Goal: Task Accomplishment & Management: Manage account settings

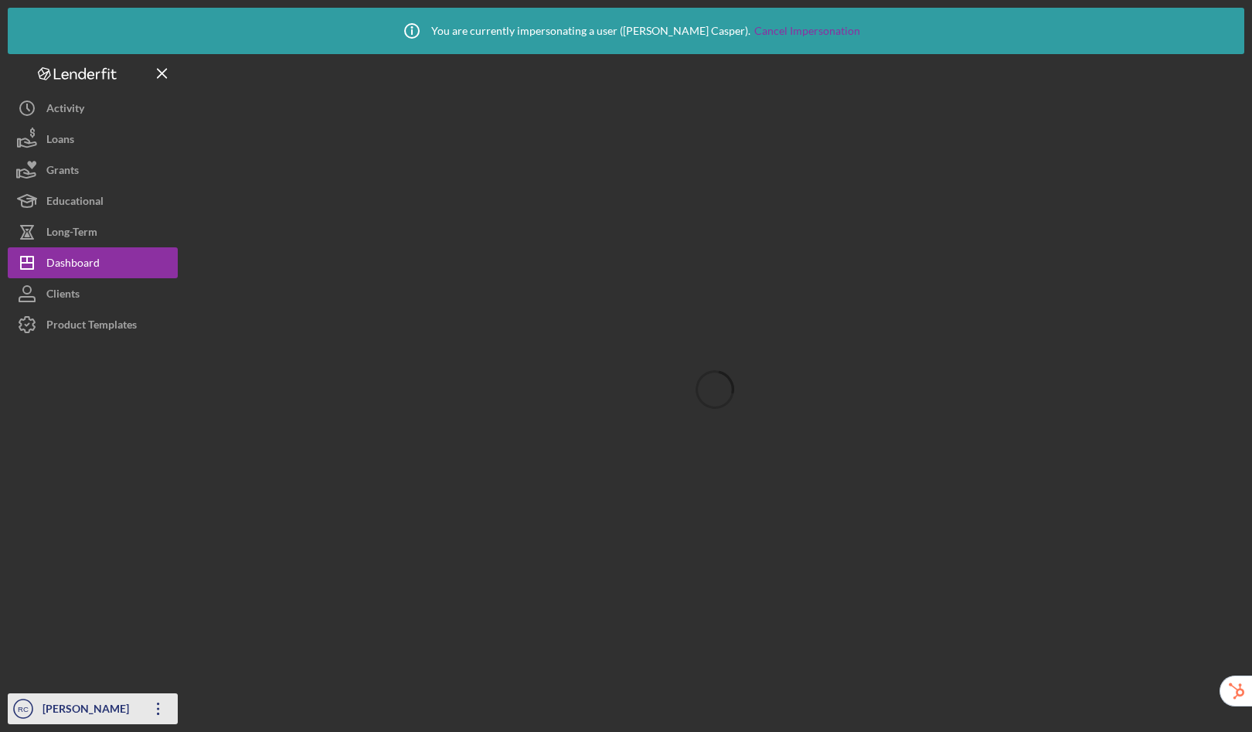
click at [70, 712] on div "[PERSON_NAME]" at bounding box center [89, 710] width 100 height 35
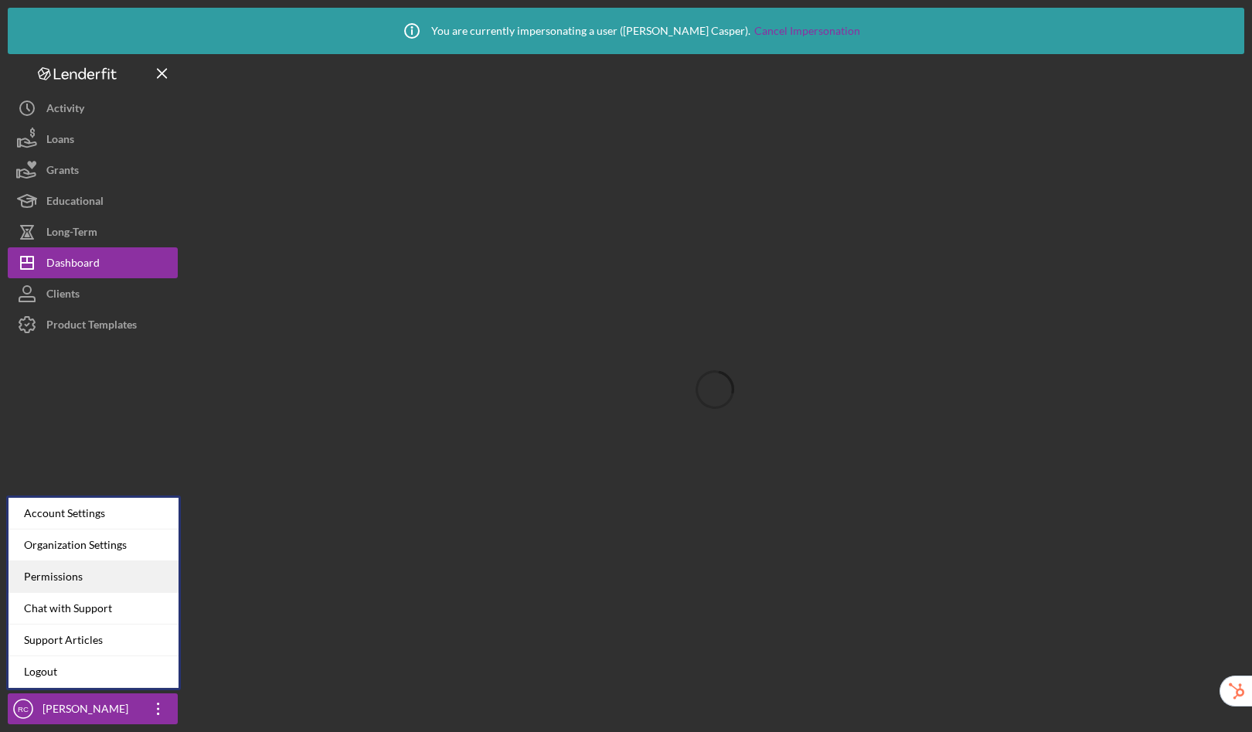
click at [70, 576] on div "Permissions" at bounding box center [93, 577] width 170 height 32
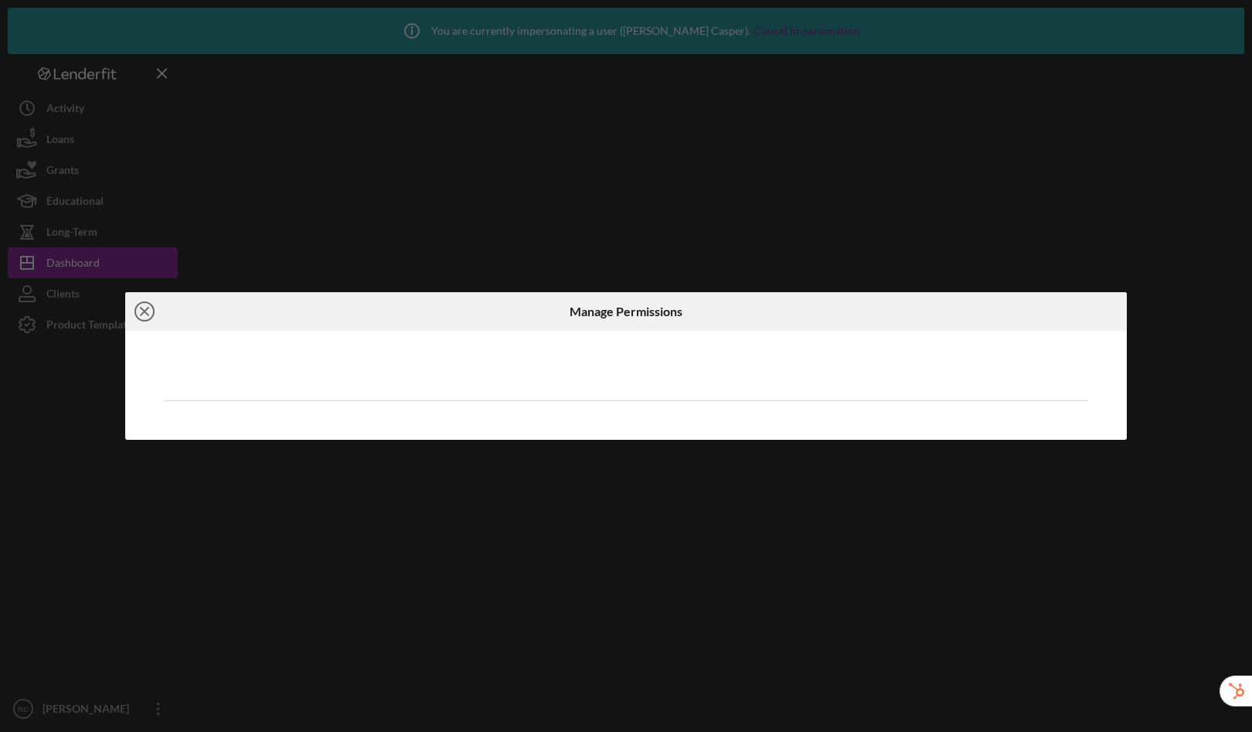
click at [147, 310] on line at bounding box center [145, 312] width 8 height 8
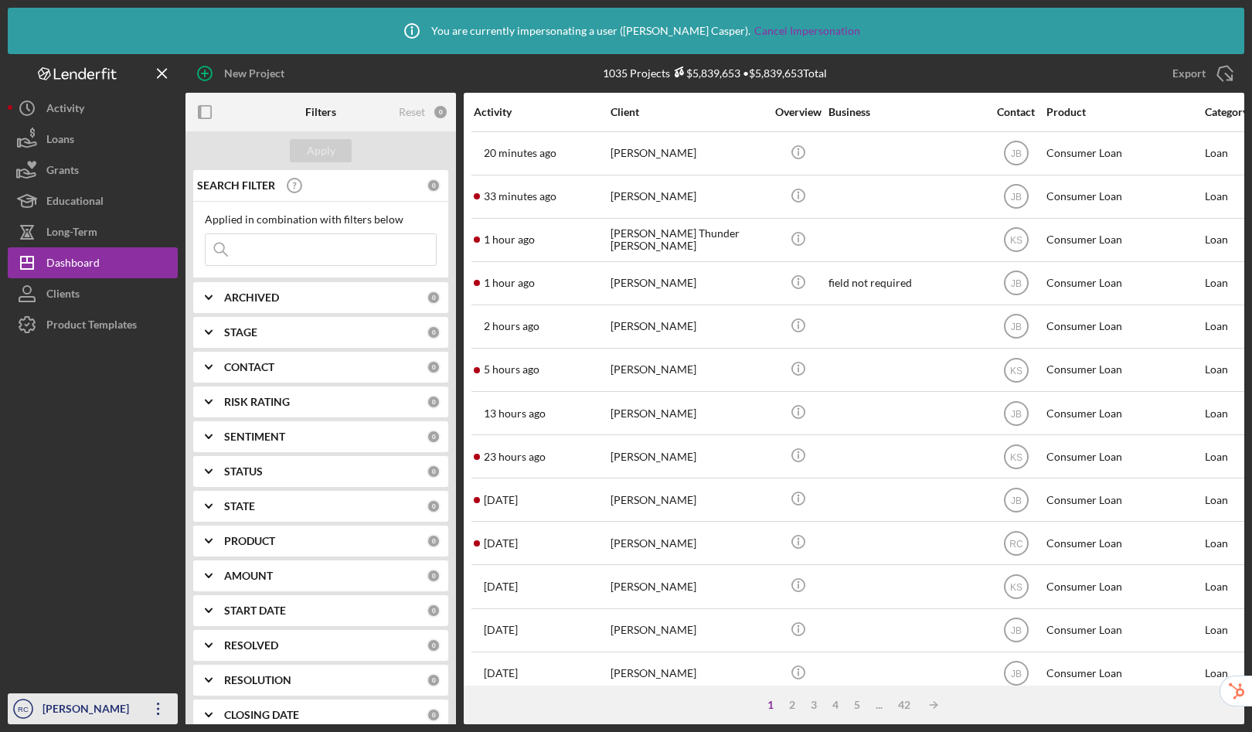
click at [36, 695] on icon "RC" at bounding box center [23, 708] width 31 height 39
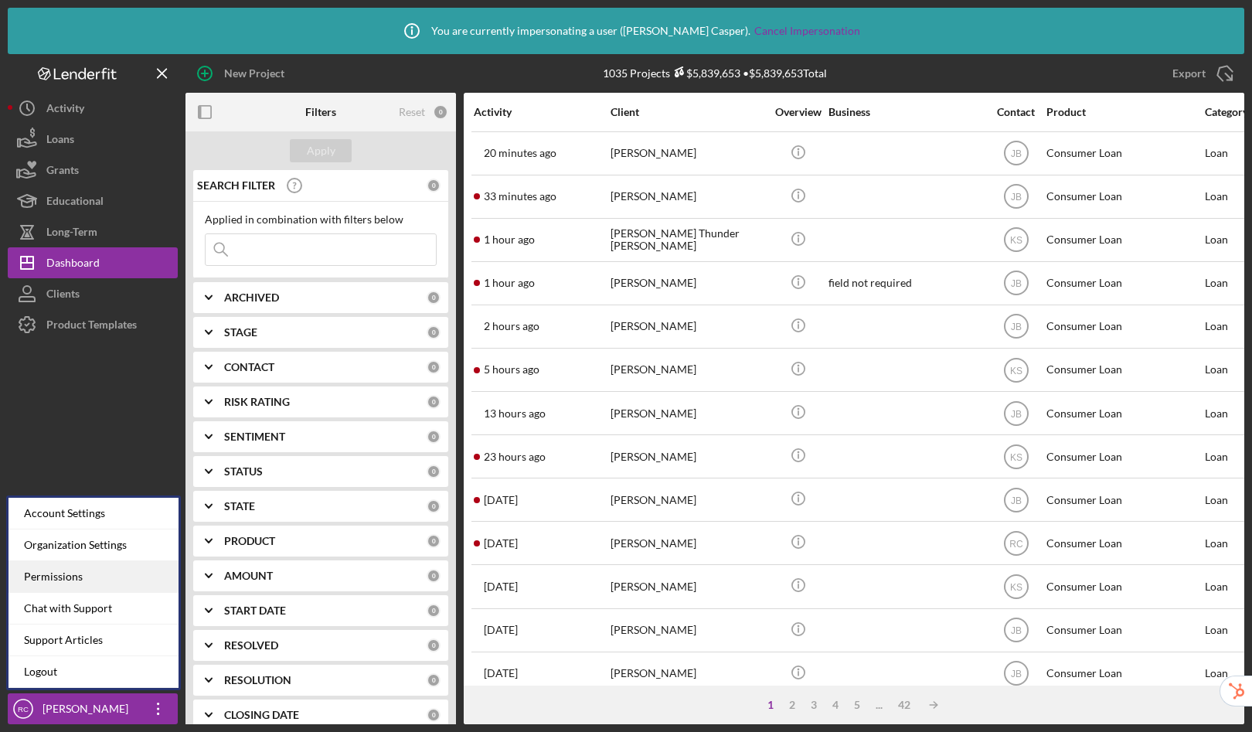
click at [72, 583] on div "Permissions" at bounding box center [93, 577] width 170 height 32
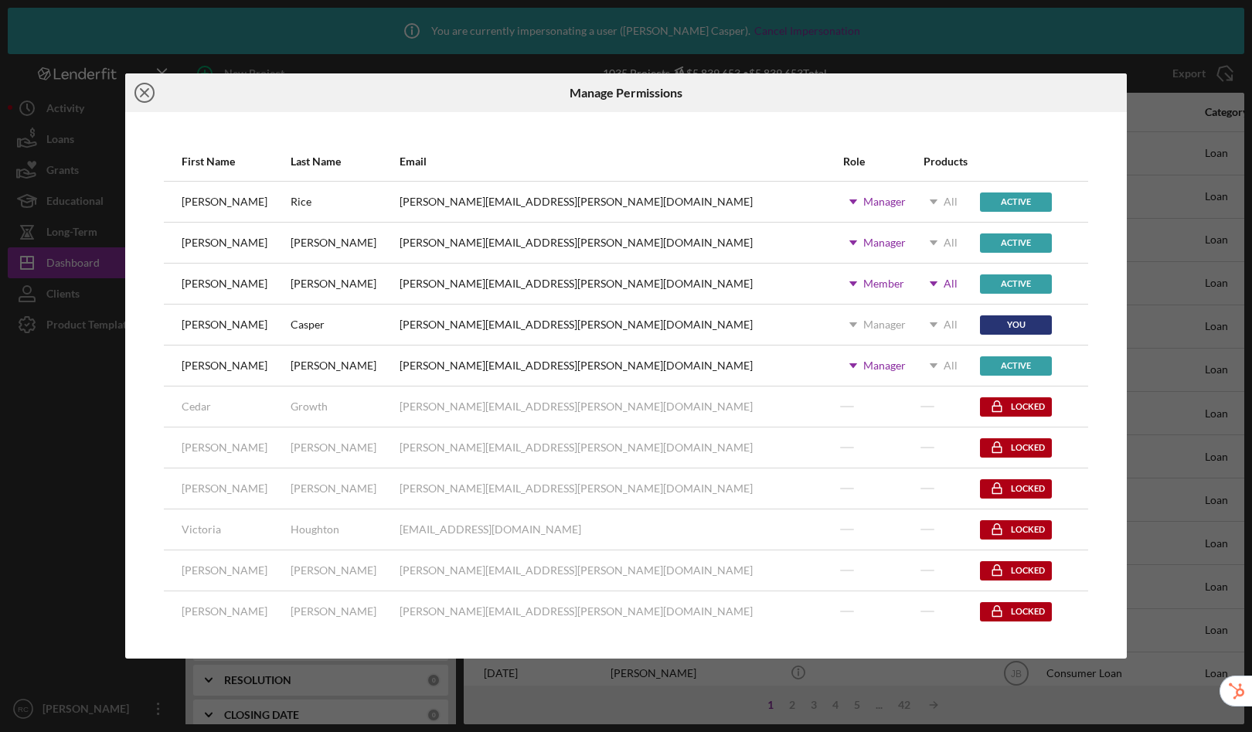
click at [144, 86] on icon "Icon/Close" at bounding box center [144, 92] width 39 height 39
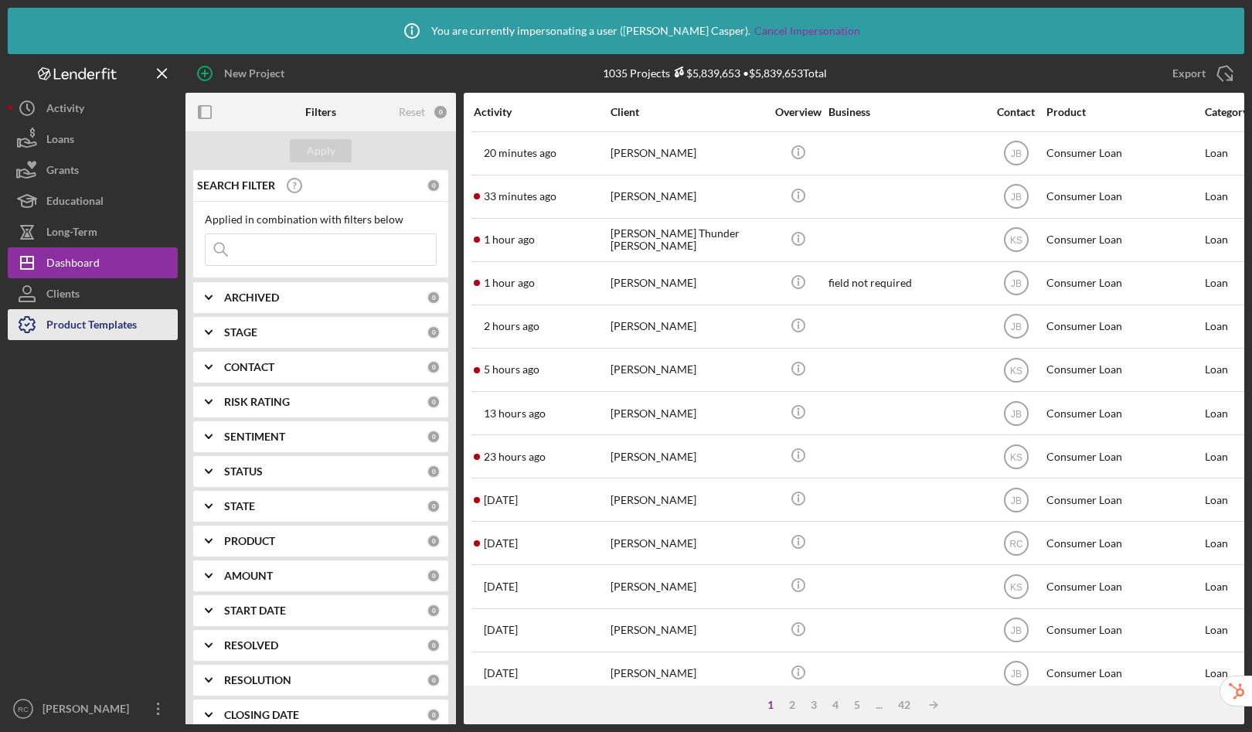
click at [113, 318] on div "Product Templates" at bounding box center [91, 326] width 90 height 35
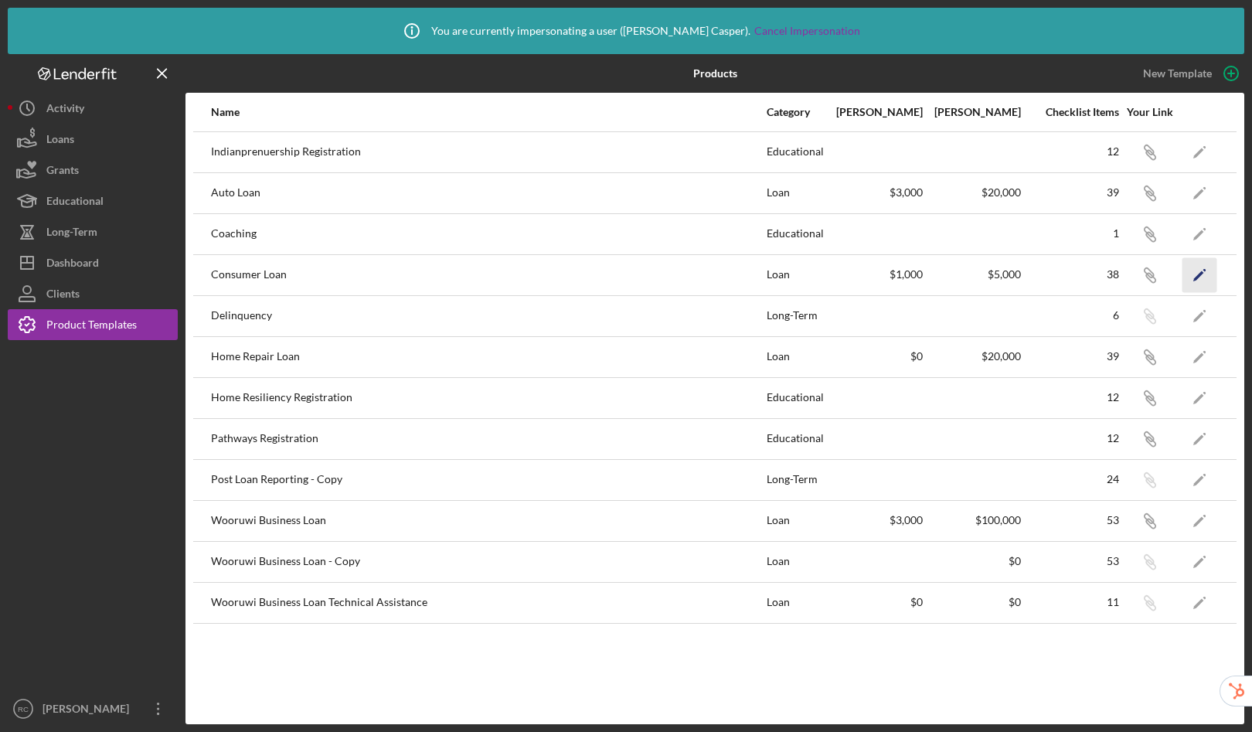
click at [1199, 273] on polygon "button" at bounding box center [1198, 275] width 11 height 11
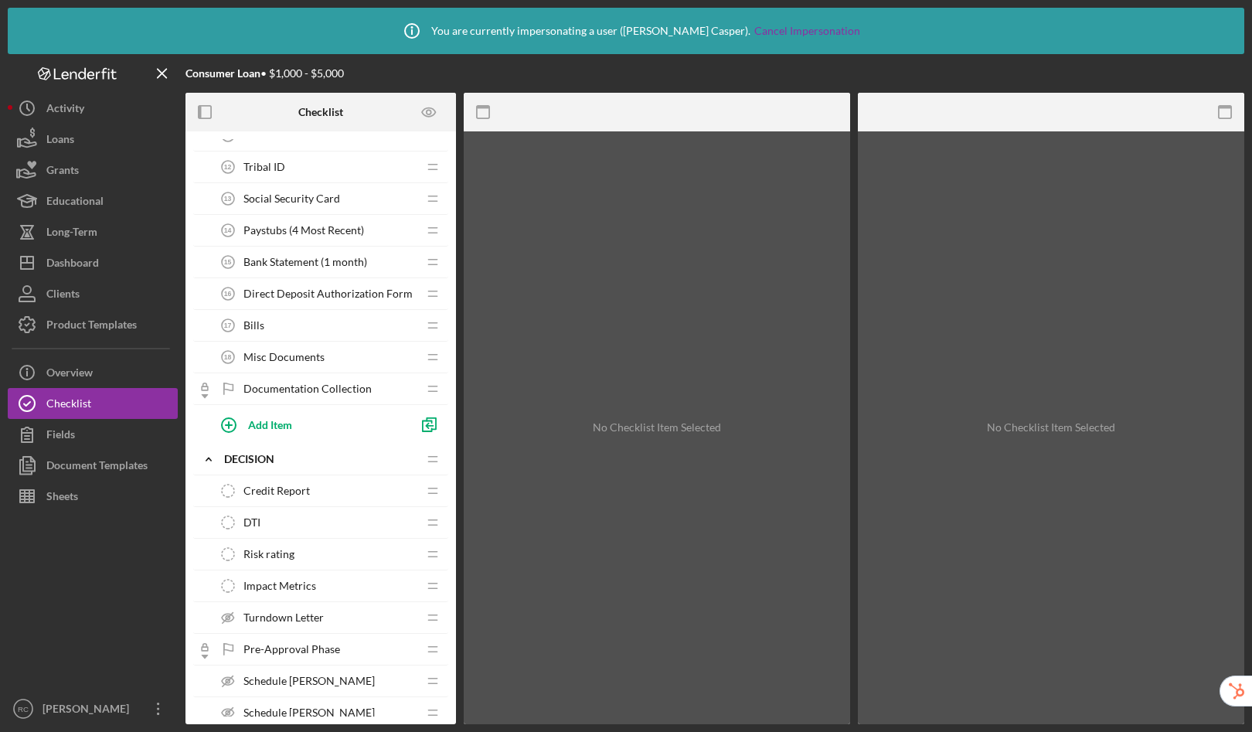
scroll to position [801, 0]
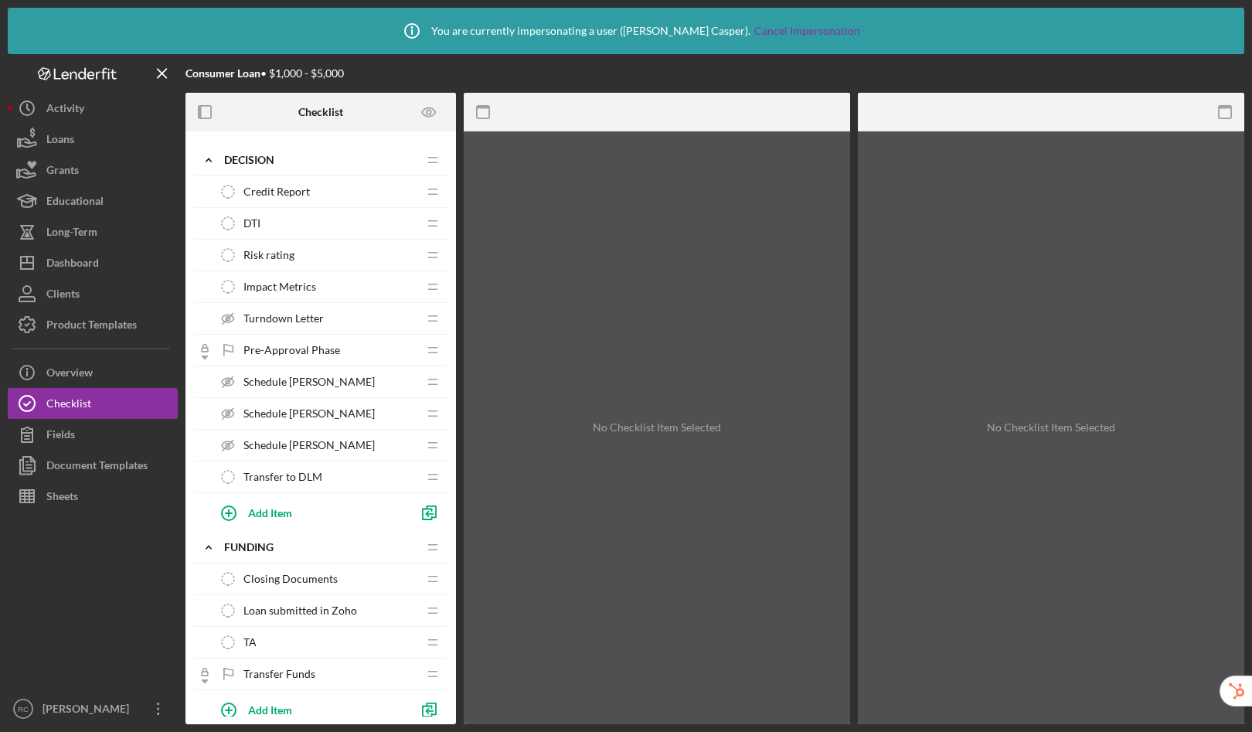
click at [299, 349] on span "Pre-Approval Phase" at bounding box center [291, 350] width 97 height 12
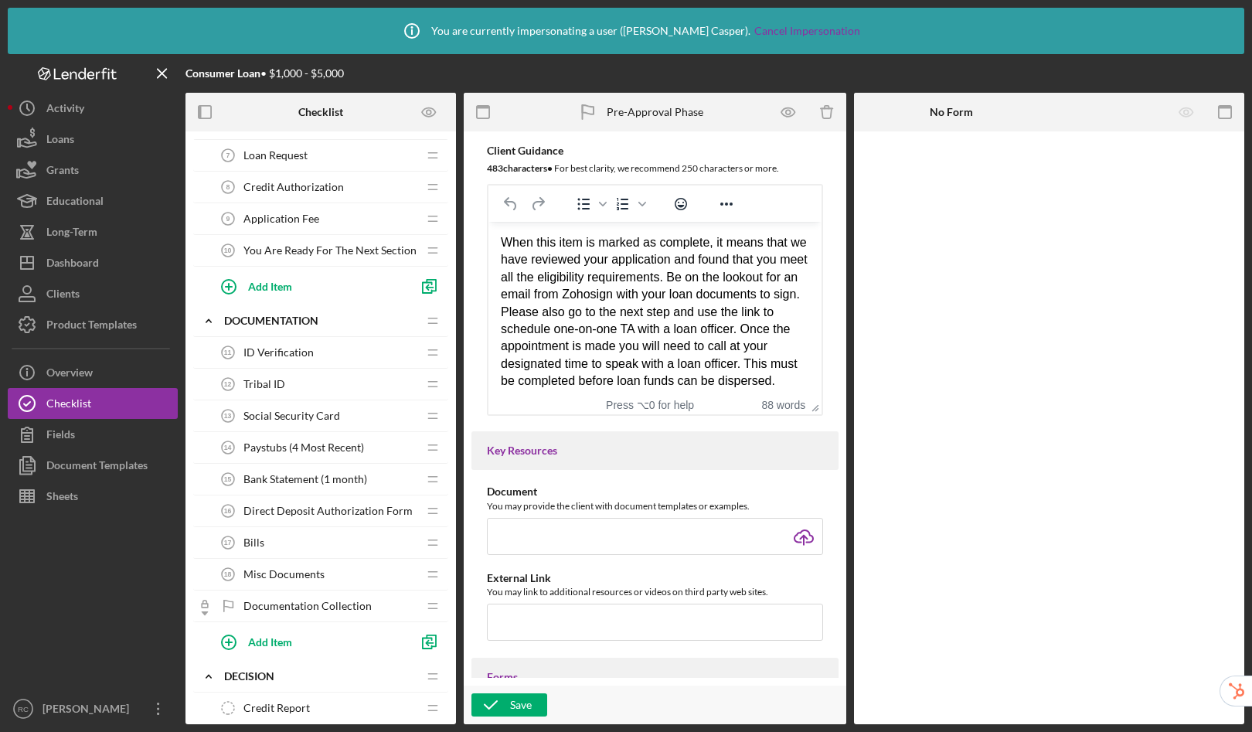
scroll to position [137, 0]
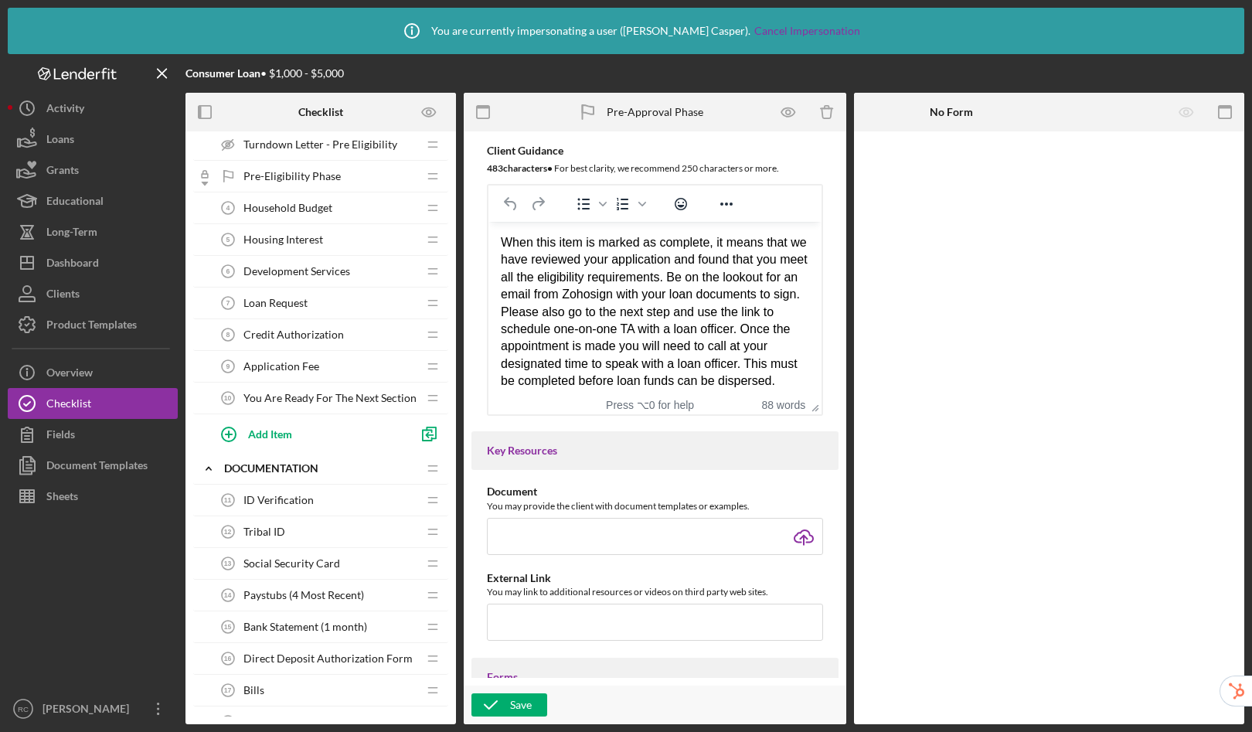
click at [304, 182] on div "Pre-Eligibility Phase Pre-Eligibility Phase" at bounding box center [314, 176] width 205 height 31
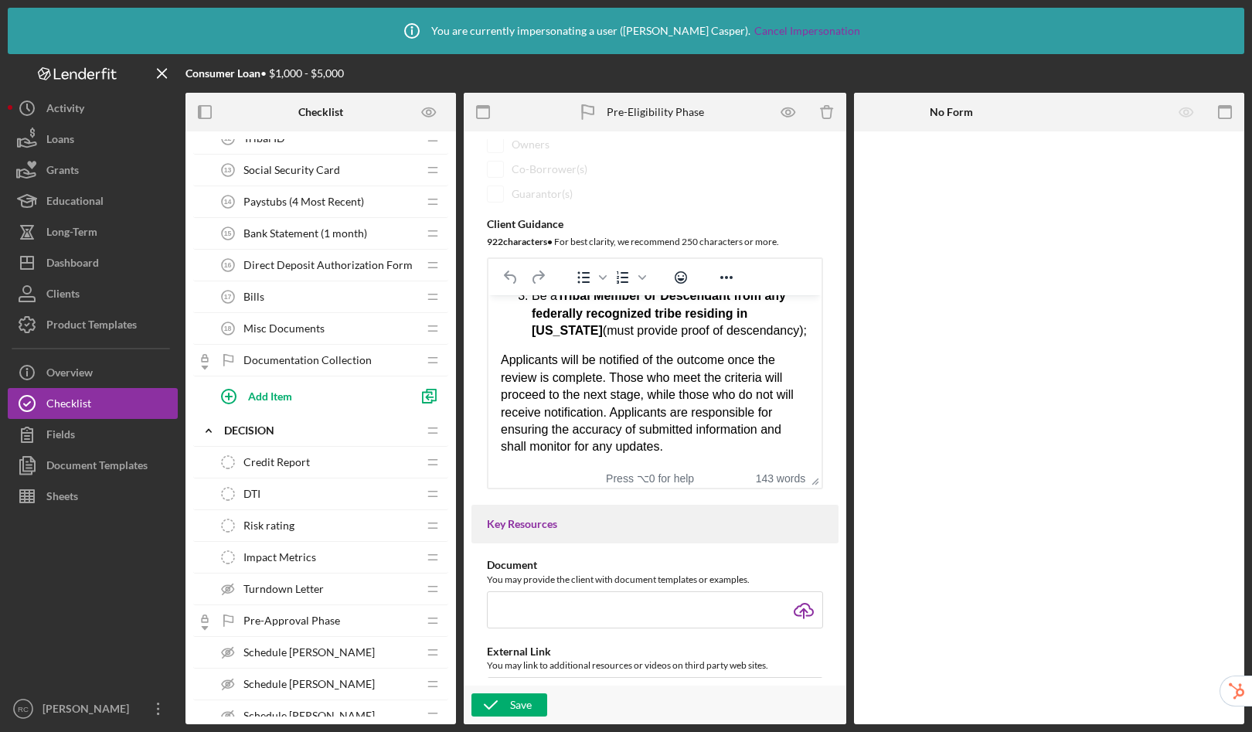
scroll to position [655, 0]
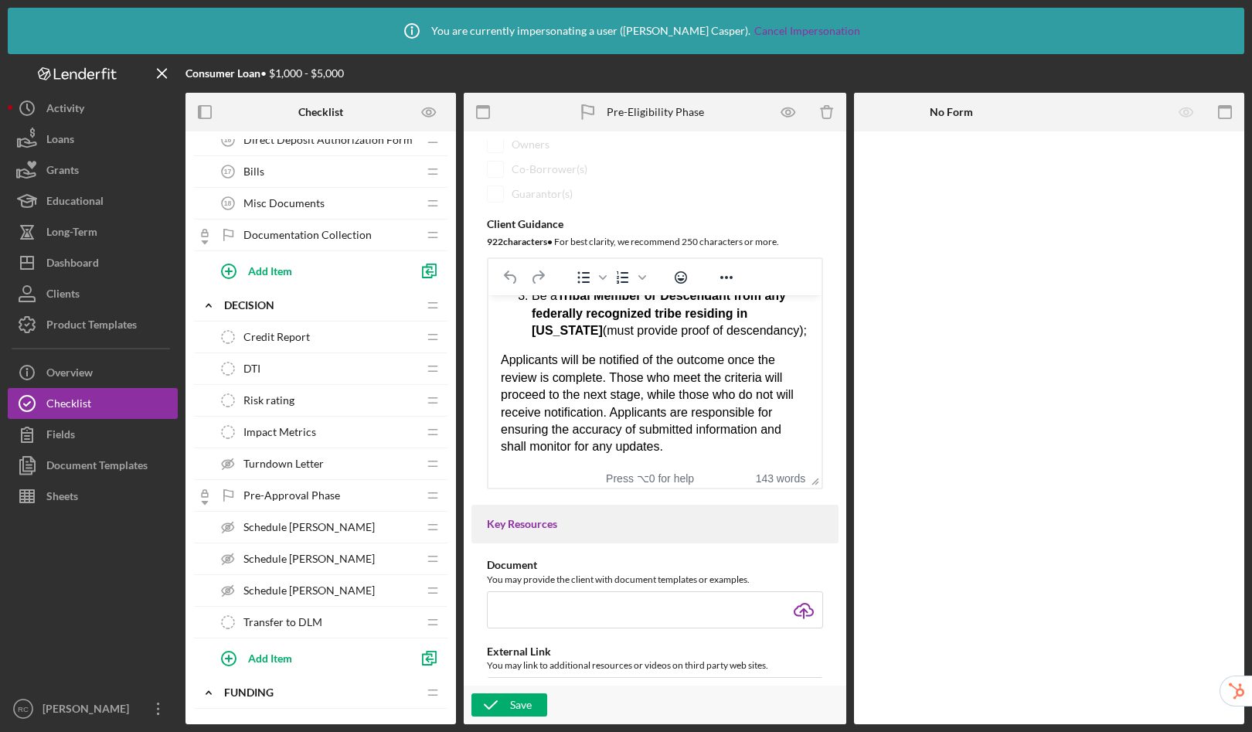
click at [290, 491] on span "Pre-Approval Phase" at bounding box center [291, 495] width 97 height 12
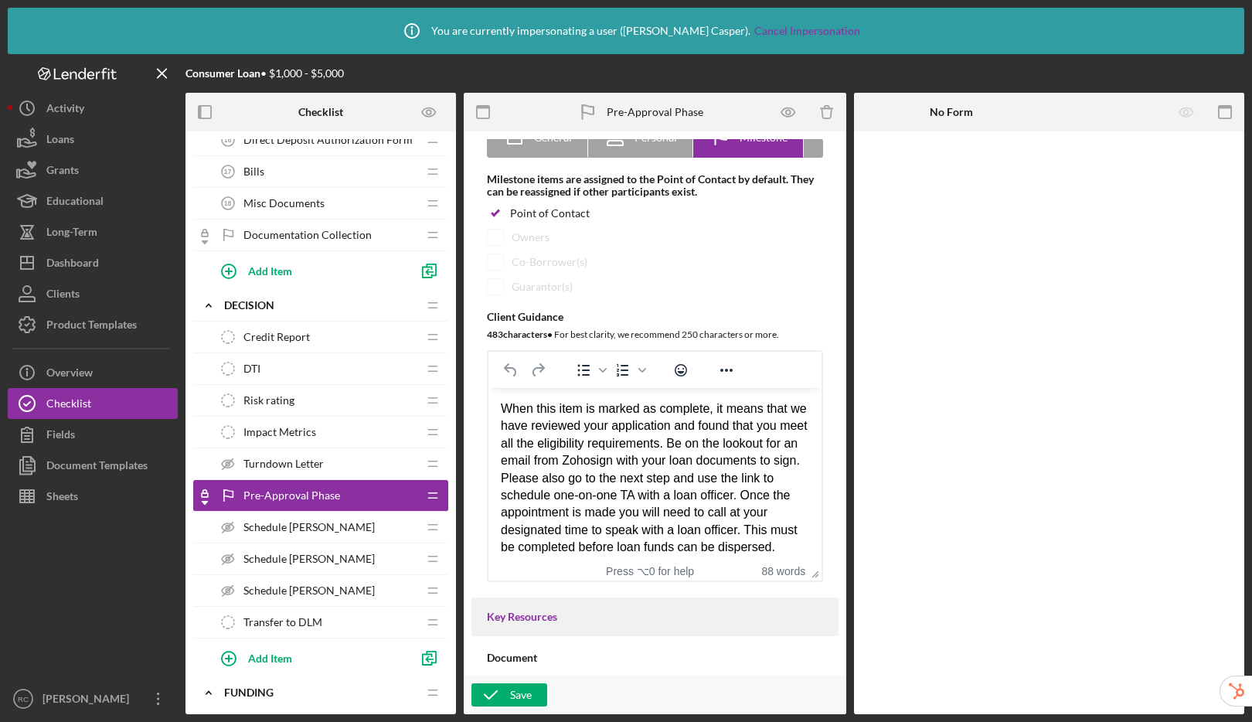
scroll to position [174, 0]
click at [315, 463] on span "Turndown Letter" at bounding box center [283, 463] width 80 height 12
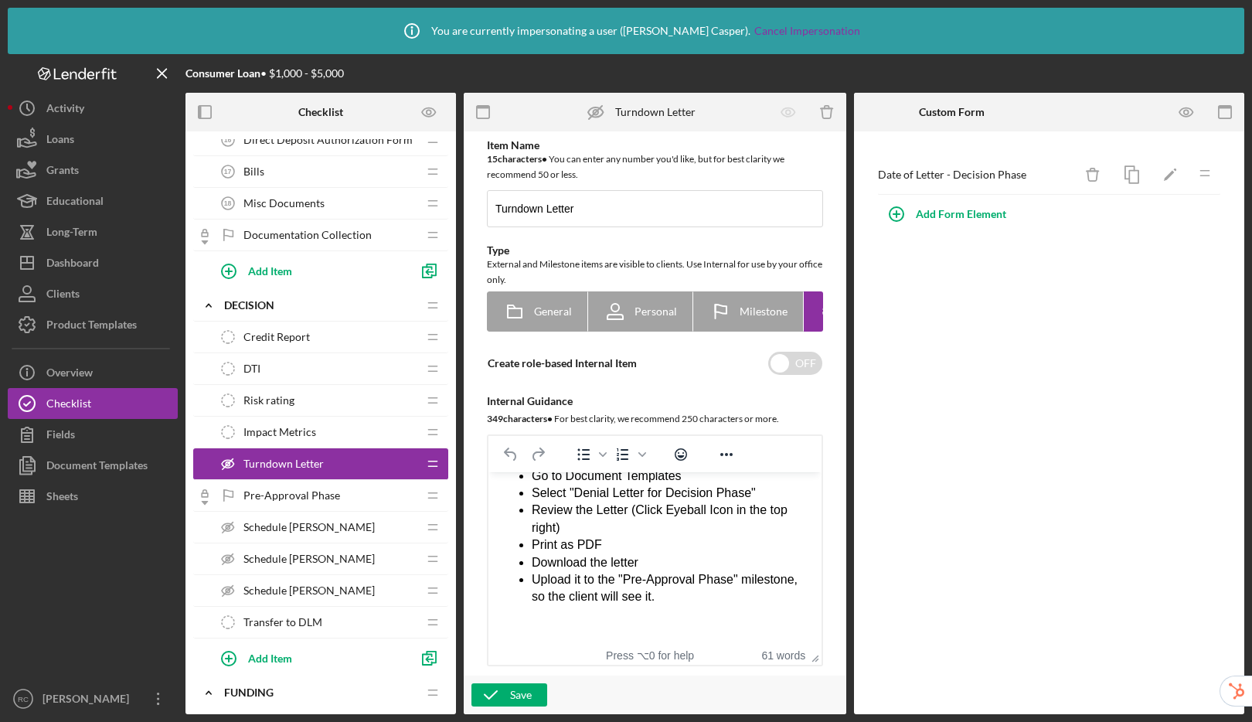
scroll to position [101, 0]
click at [359, 494] on div "Pre-Approval Phase Pre-Approval Phase" at bounding box center [314, 495] width 205 height 31
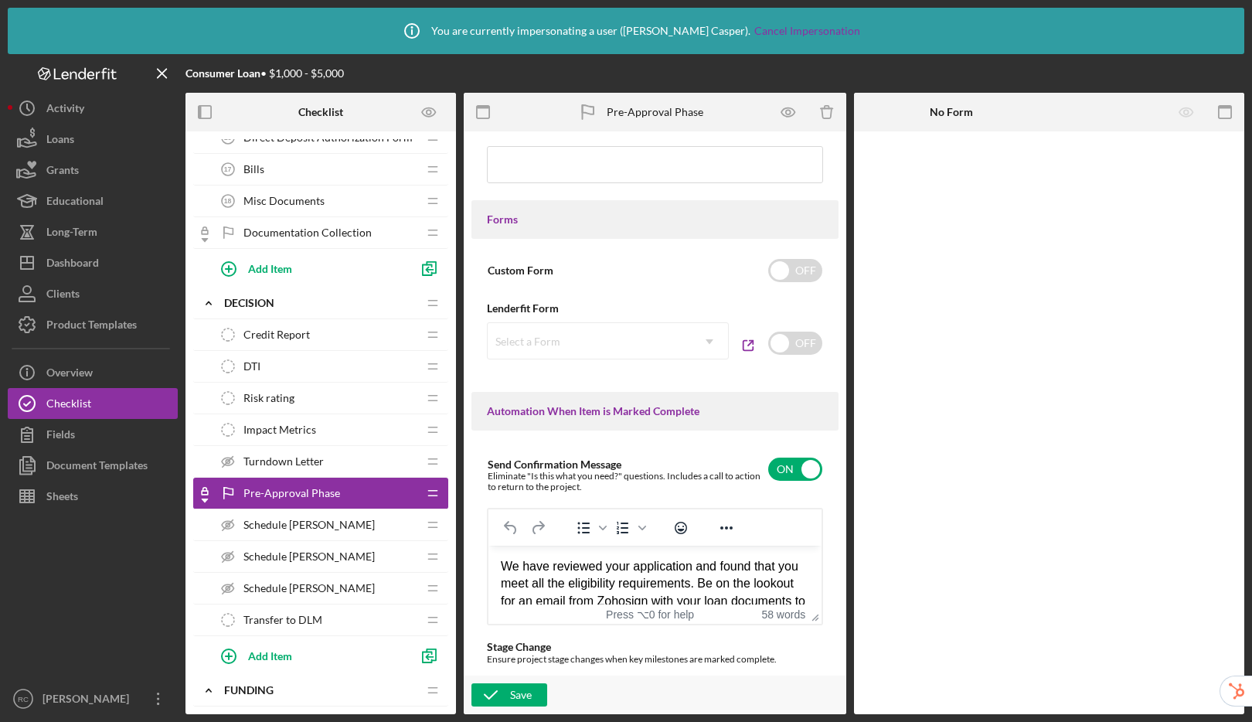
scroll to position [1162, 0]
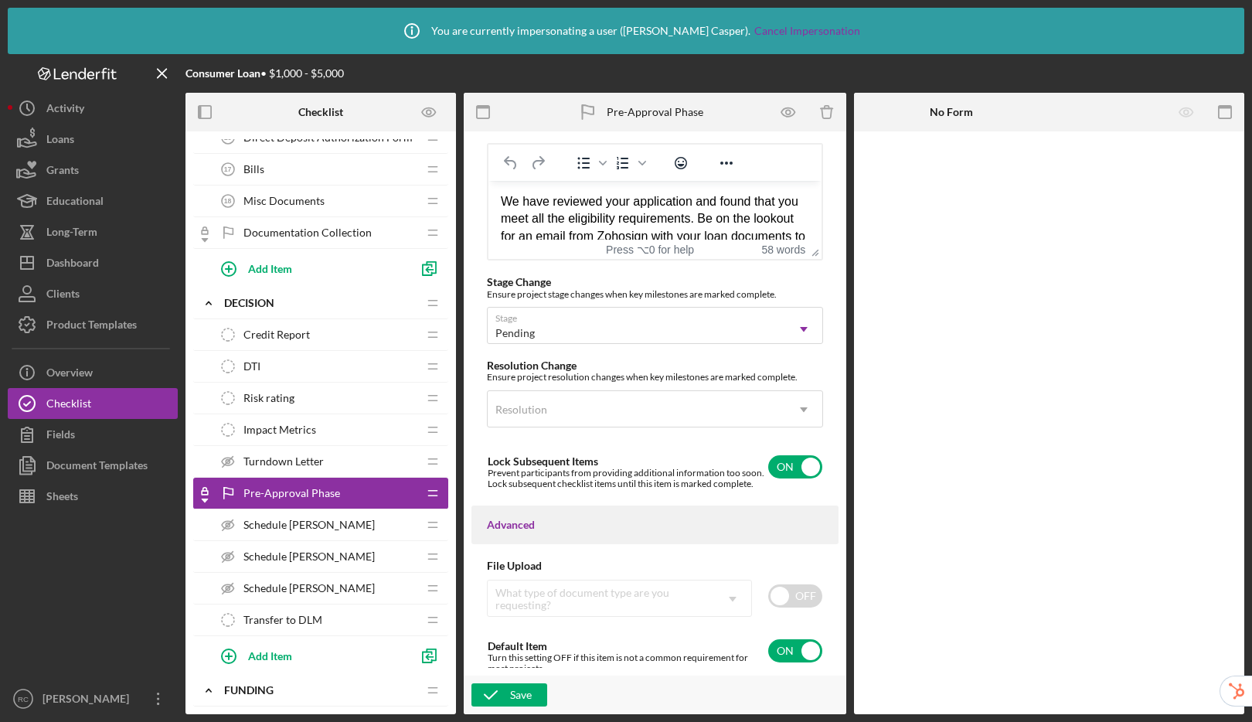
click at [354, 533] on div "Schedule [PERSON_NAME] [PERSON_NAME]" at bounding box center [314, 524] width 205 height 31
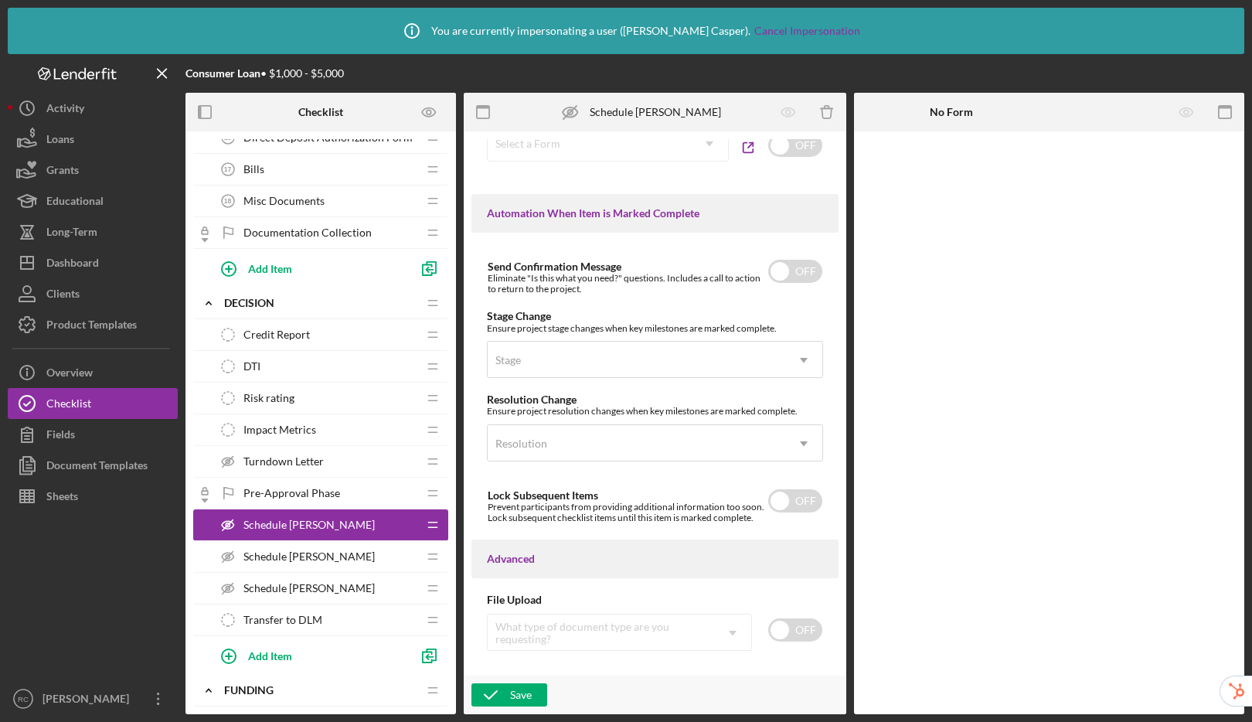
scroll to position [685, 0]
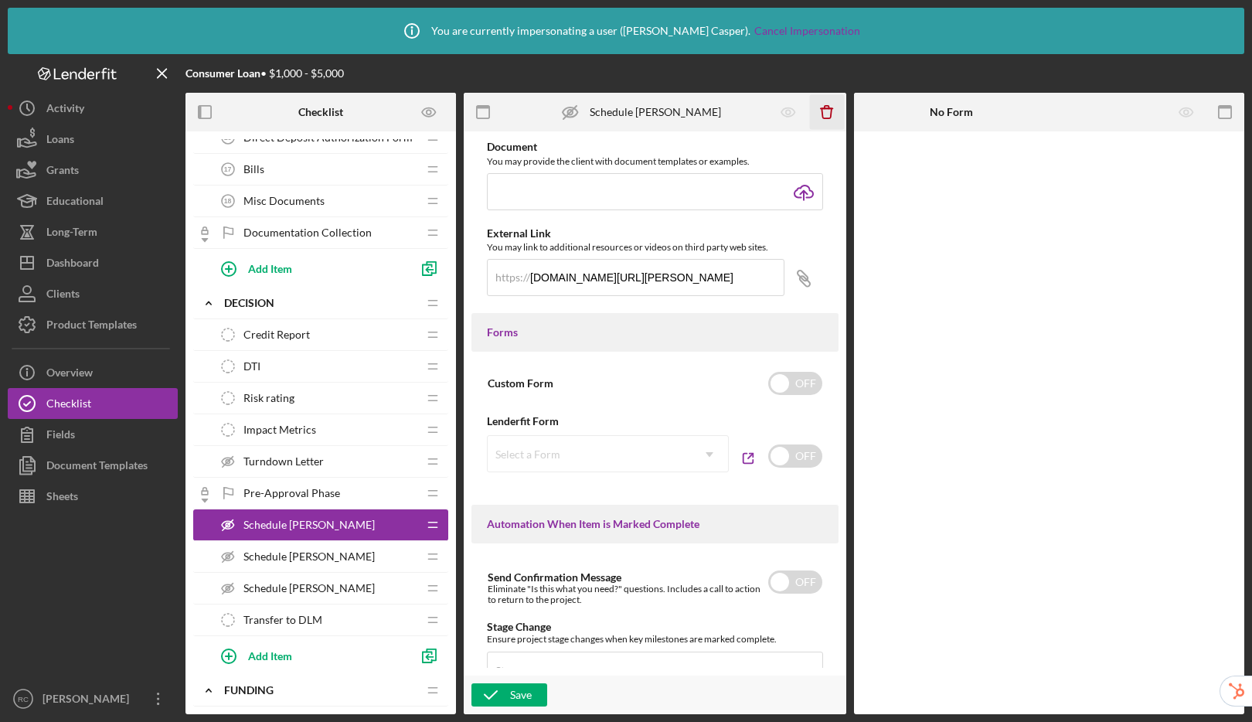
click at [828, 115] on icon "Icon/Delete" at bounding box center [827, 112] width 35 height 35
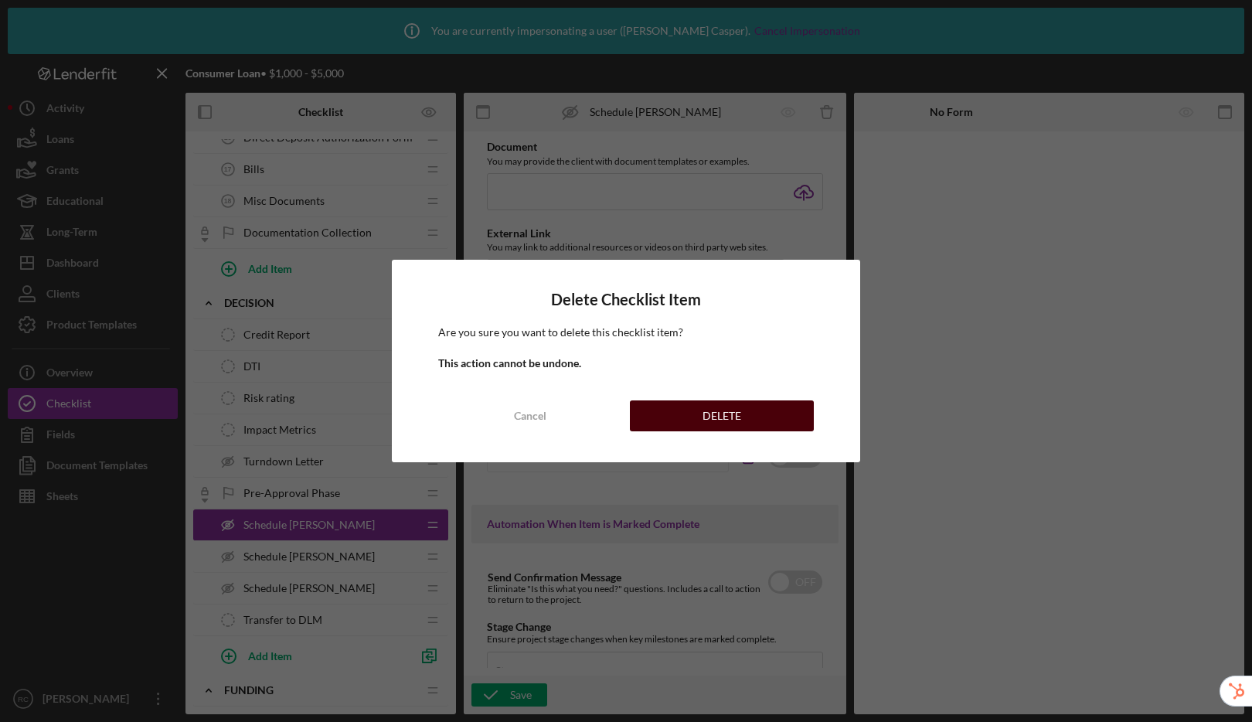
click at [750, 407] on button "DELETE" at bounding box center [722, 415] width 184 height 31
